Goal: Find specific page/section: Find specific page/section

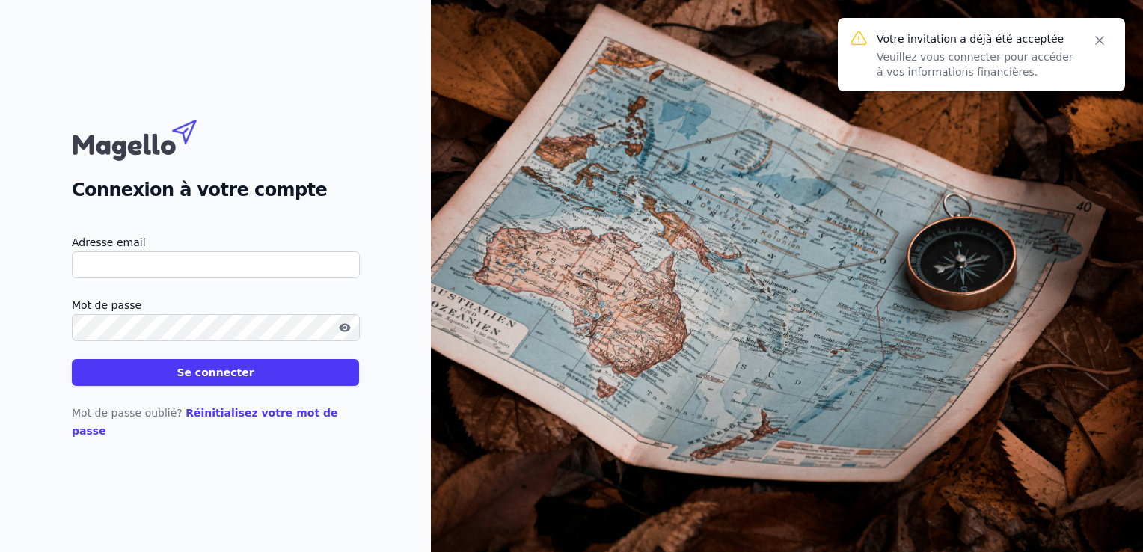
click at [96, 277] on input "Adresse email" at bounding box center [216, 264] width 288 height 27
type input "[PERSON_NAME][EMAIL_ADDRESS][DOMAIN_NAME]"
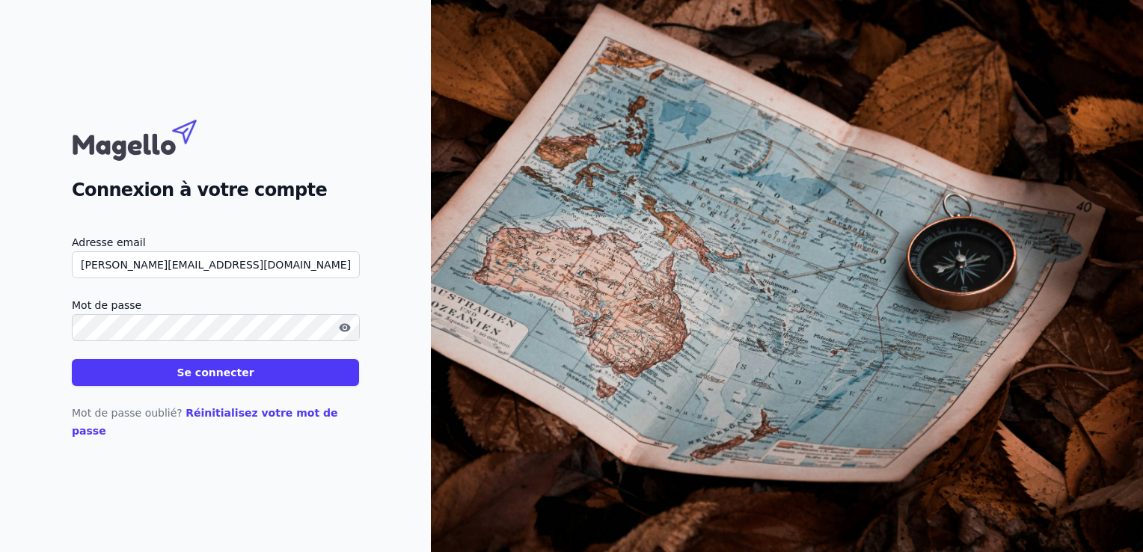
click at [160, 386] on button "Se connecter" at bounding box center [215, 372] width 287 height 27
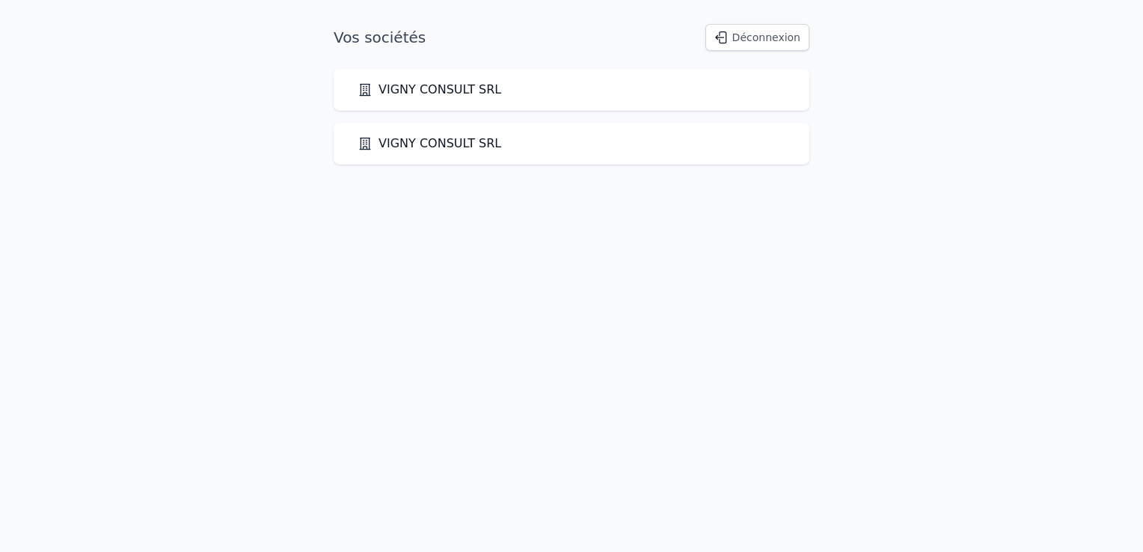
click at [446, 94] on link "VIGNY CONSULT SRL" at bounding box center [429, 90] width 144 height 18
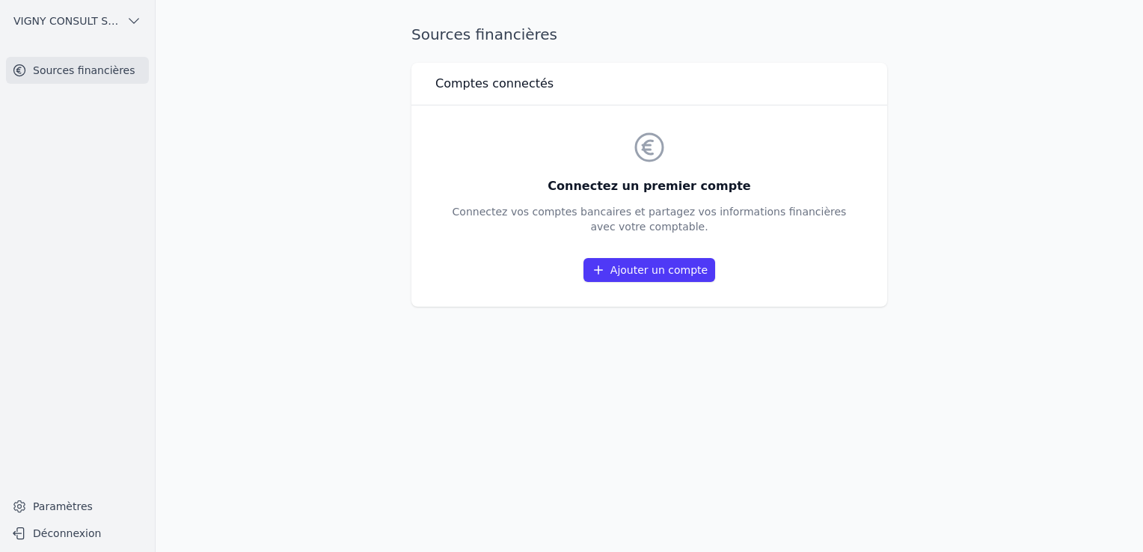
click at [85, 70] on link "Sources financières" at bounding box center [77, 70] width 143 height 27
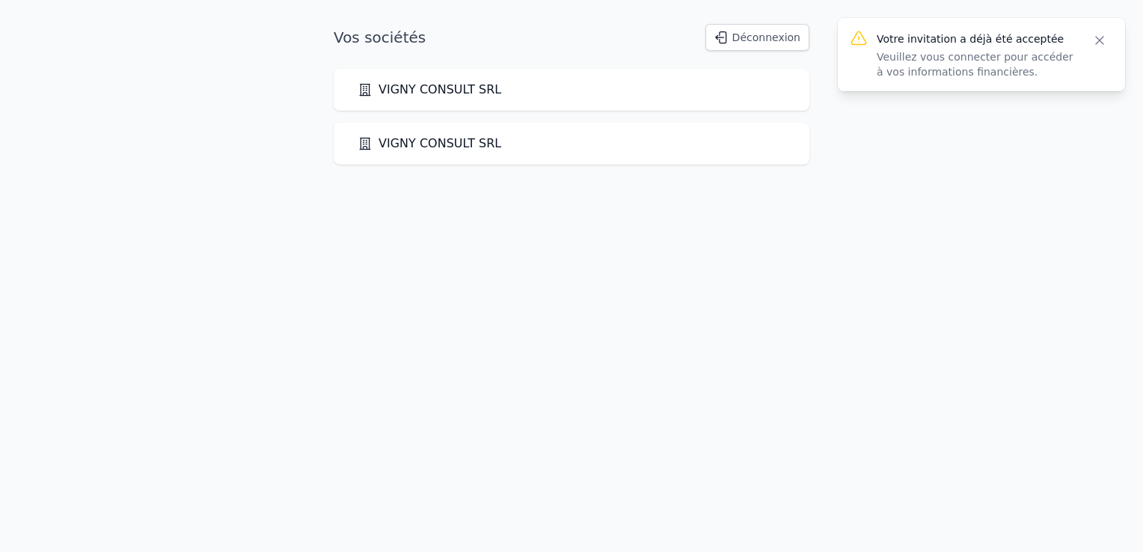
click at [420, 149] on link "VIGNY CONSULT SRL" at bounding box center [429, 144] width 144 height 18
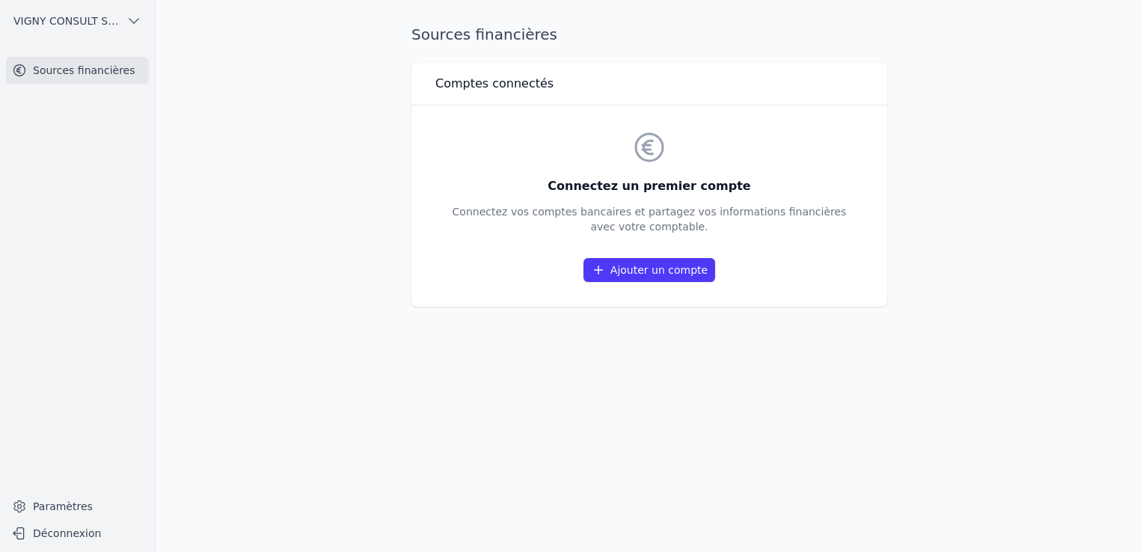
click at [99, 73] on link "Sources financières" at bounding box center [77, 70] width 143 height 27
click at [132, 24] on icon "button" at bounding box center [133, 20] width 15 height 15
click at [117, 58] on span "VIGNY CONSULT SRL" at bounding box center [92, 53] width 104 height 15
